Goal: Task Accomplishment & Management: Use online tool/utility

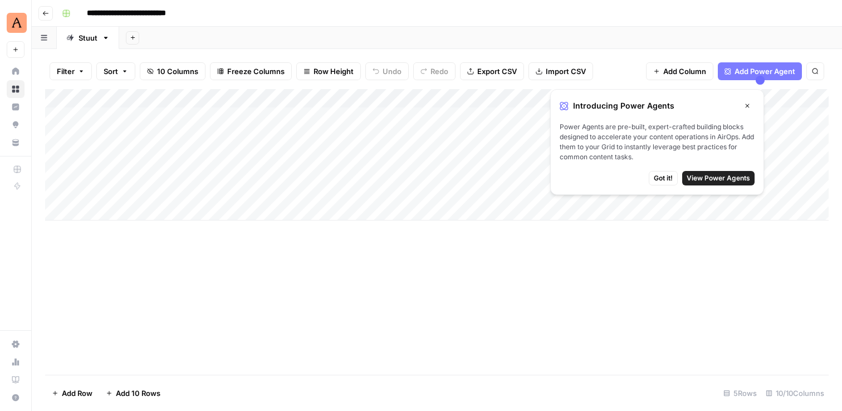
click at [748, 107] on icon "button" at bounding box center [747, 105] width 7 height 7
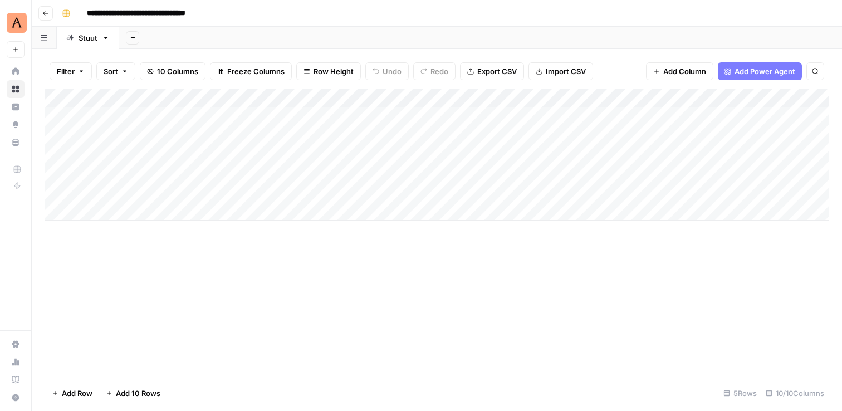
click at [123, 117] on div "Add Column" at bounding box center [437, 154] width 784 height 131
click at [118, 153] on div "Add Column" at bounding box center [437, 154] width 784 height 131
click at [678, 154] on div "Add Column" at bounding box center [437, 154] width 784 height 131
click at [559, 157] on div "Add Column" at bounding box center [437, 154] width 784 height 131
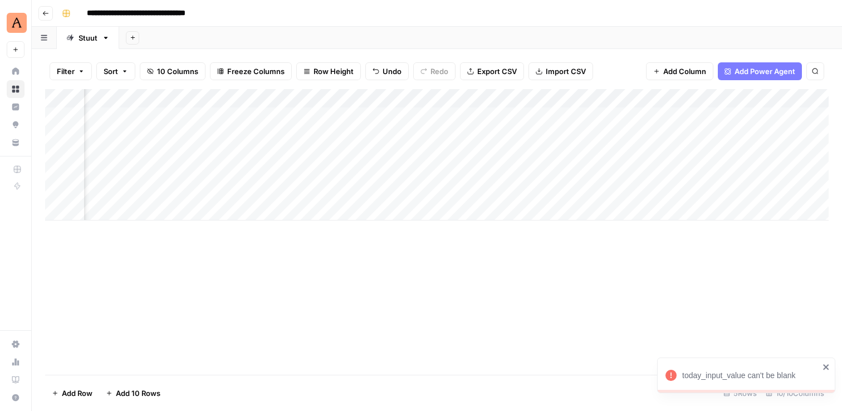
click at [564, 139] on div "Add Column" at bounding box center [437, 154] width 784 height 131
click at [559, 153] on div "Add Column" at bounding box center [437, 154] width 784 height 131
click at [556, 177] on div "Add Column" at bounding box center [437, 154] width 784 height 131
click at [678, 155] on div "Add Column" at bounding box center [437, 154] width 784 height 131
click at [633, 134] on div "Add Column" at bounding box center [437, 154] width 784 height 131
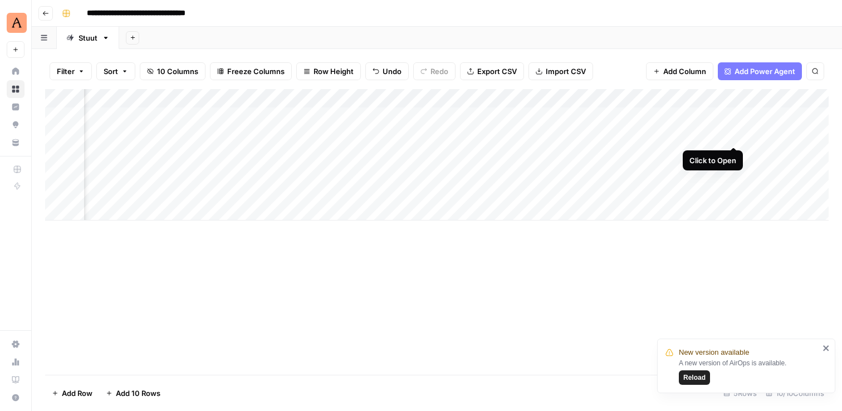
click at [738, 133] on div "Add Column" at bounding box center [437, 154] width 784 height 131
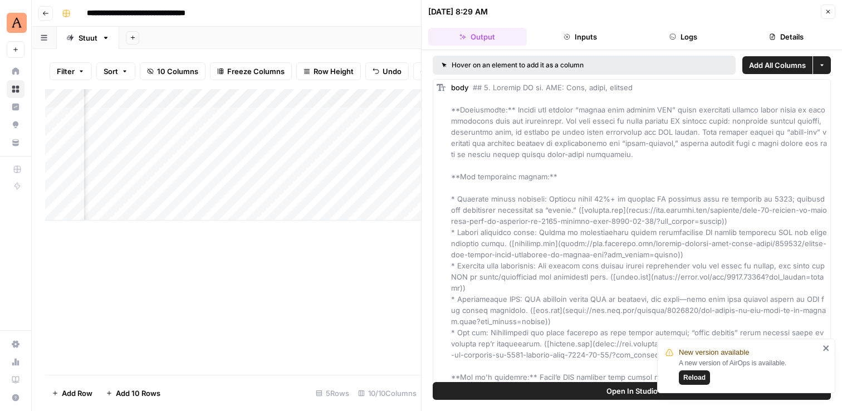
click at [827, 346] on icon "close" at bounding box center [826, 348] width 6 height 6
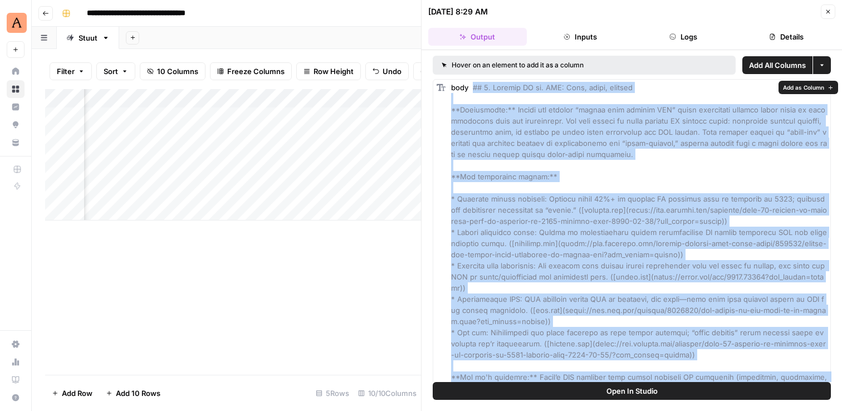
drag, startPoint x: 770, startPoint y: 258, endPoint x: 474, endPoint y: 87, distance: 342.4
copy span "## 7. Loremip DO si. AME: Cons, adipi, elitsed **Doeiusmodte:** Incidi utl etdo…"
